Goal: Find contact information: Find contact information

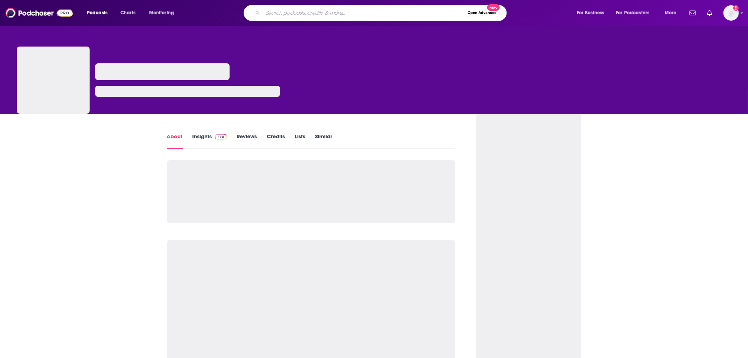
click at [293, 15] on input "Search podcasts, credits, & more..." at bounding box center [364, 12] width 202 height 11
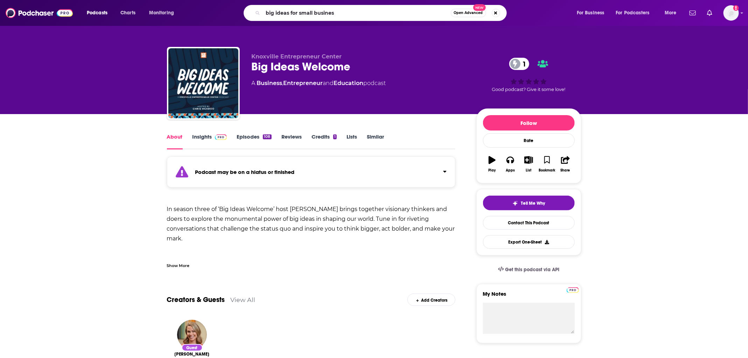
type input "big ideas for small business"
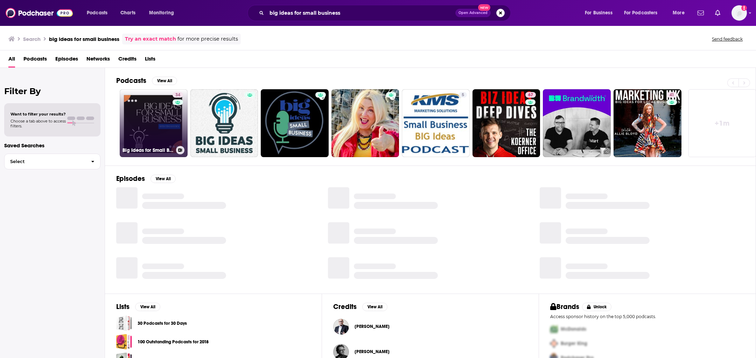
click at [152, 129] on link "34 Big Ideas for Small Business" at bounding box center [154, 123] width 68 height 68
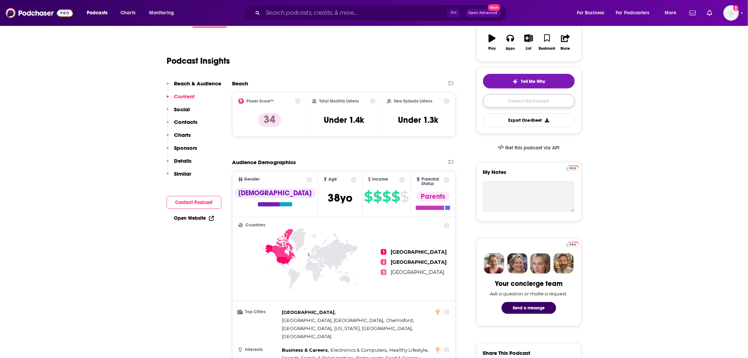
click at [506, 104] on link "Contact This Podcast" at bounding box center [529, 101] width 92 height 14
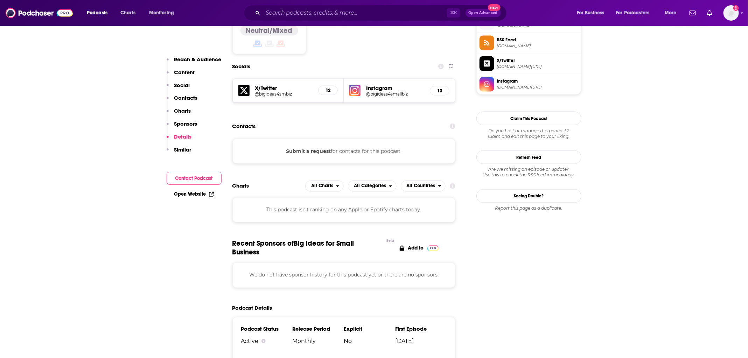
scroll to position [540, 0]
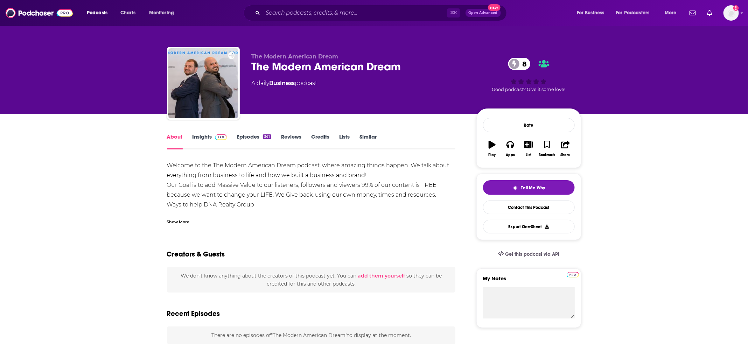
click at [204, 136] on link "Insights" at bounding box center [209, 141] width 35 height 16
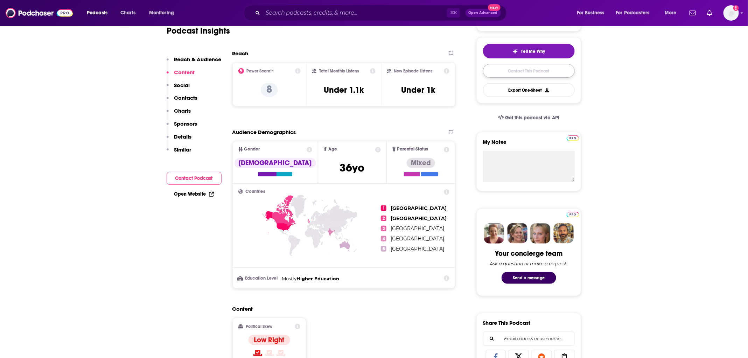
click at [497, 72] on link "Contact This Podcast" at bounding box center [529, 71] width 92 height 14
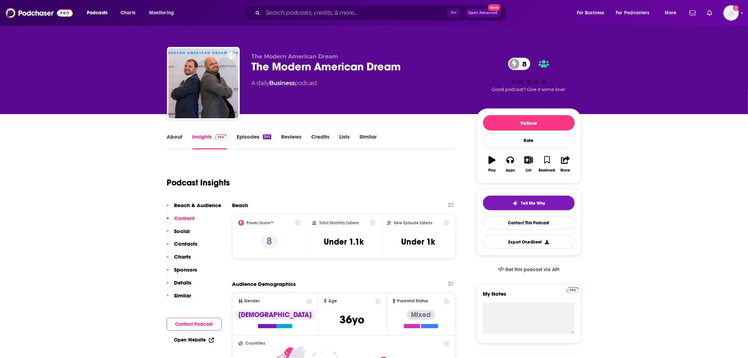
click at [179, 133] on link "About" at bounding box center [175, 141] width 16 height 16
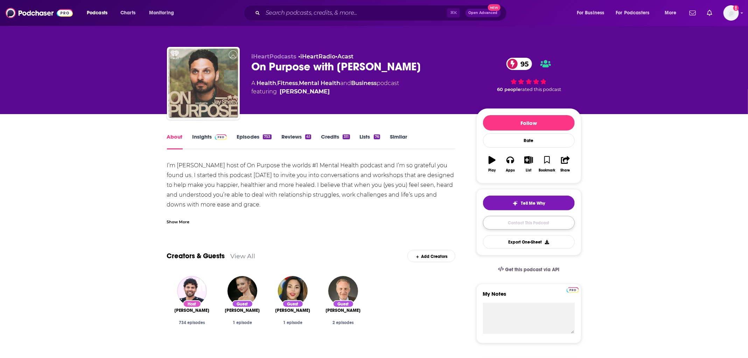
click at [521, 220] on link "Contact This Podcast" at bounding box center [529, 223] width 92 height 14
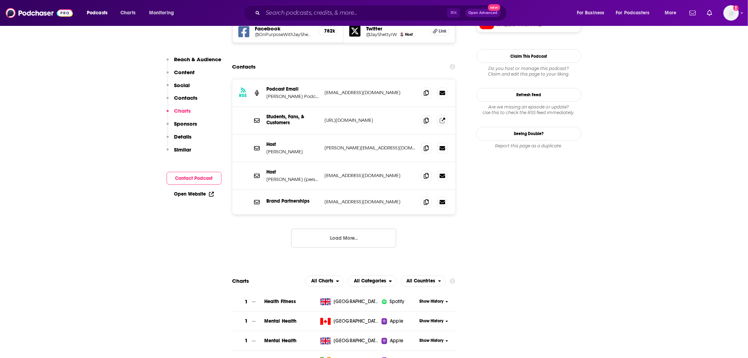
scroll to position [619, 0]
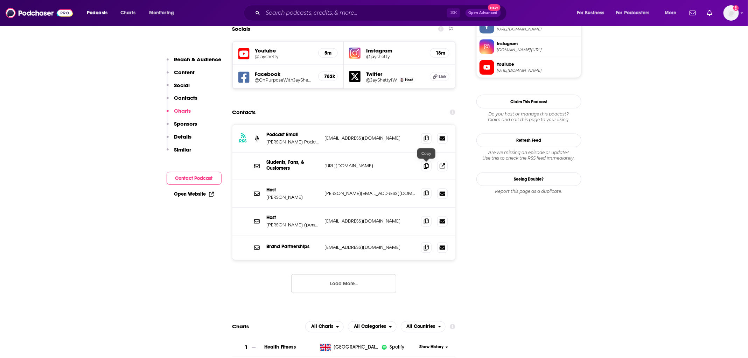
click at [425, 188] on span at bounding box center [426, 193] width 10 height 10
